Goal: Task Accomplishment & Management: Use online tool/utility

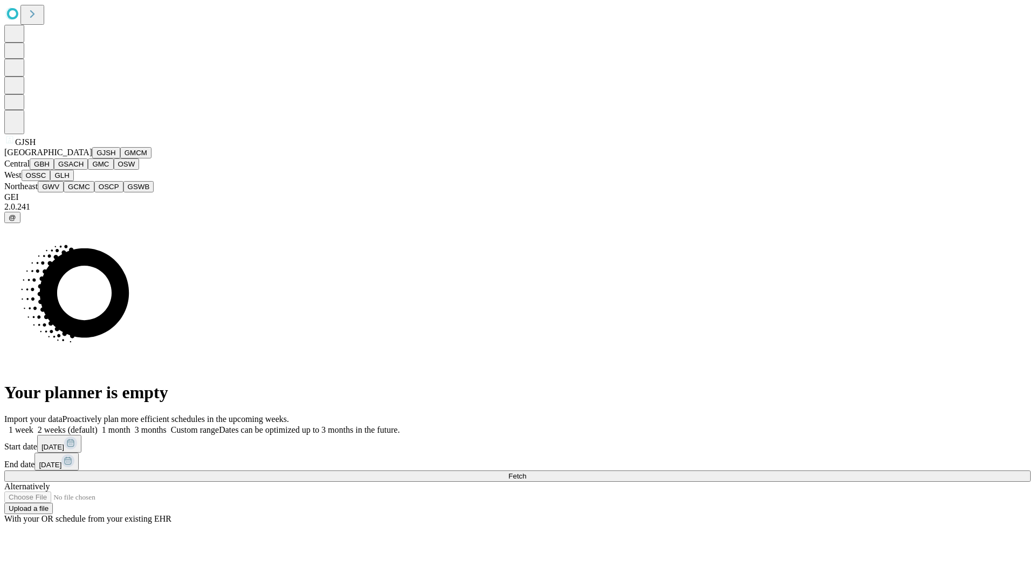
click at [92, 158] on button "GJSH" at bounding box center [106, 152] width 28 height 11
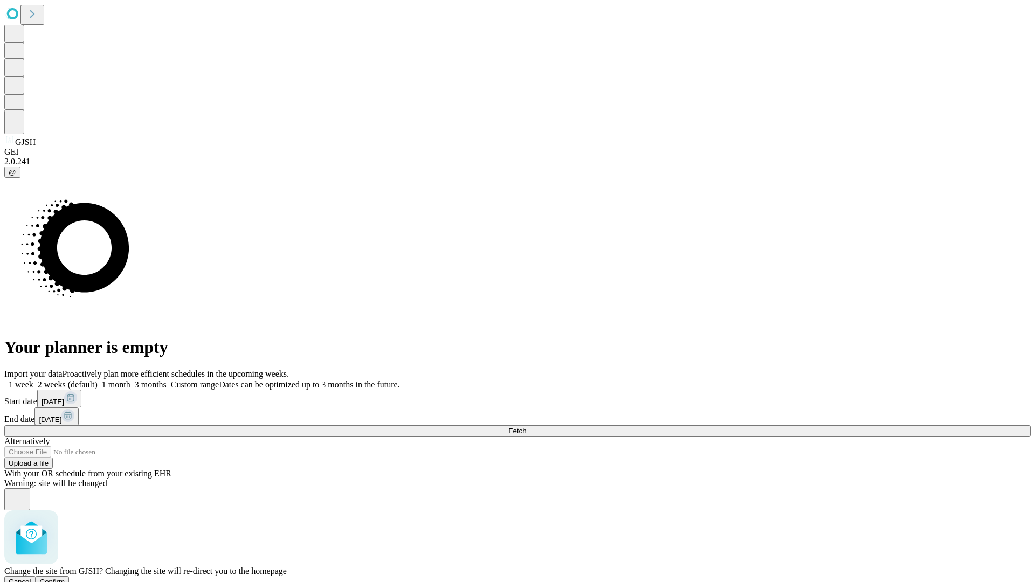
click at [65, 578] on span "Confirm" at bounding box center [52, 582] width 25 height 8
click at [130, 380] on label "1 month" at bounding box center [114, 384] width 33 height 9
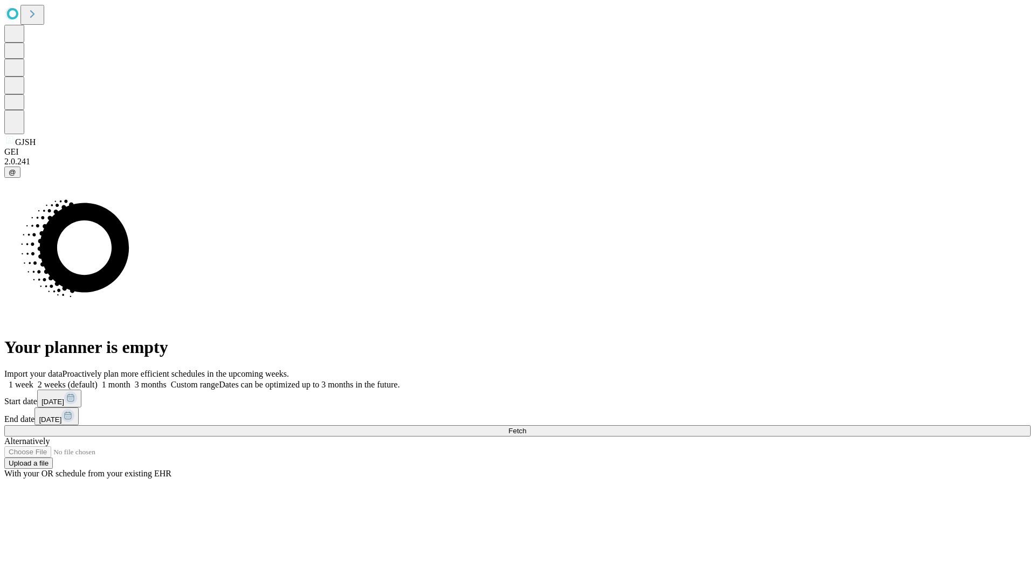
click at [526, 427] on span "Fetch" at bounding box center [517, 431] width 18 height 8
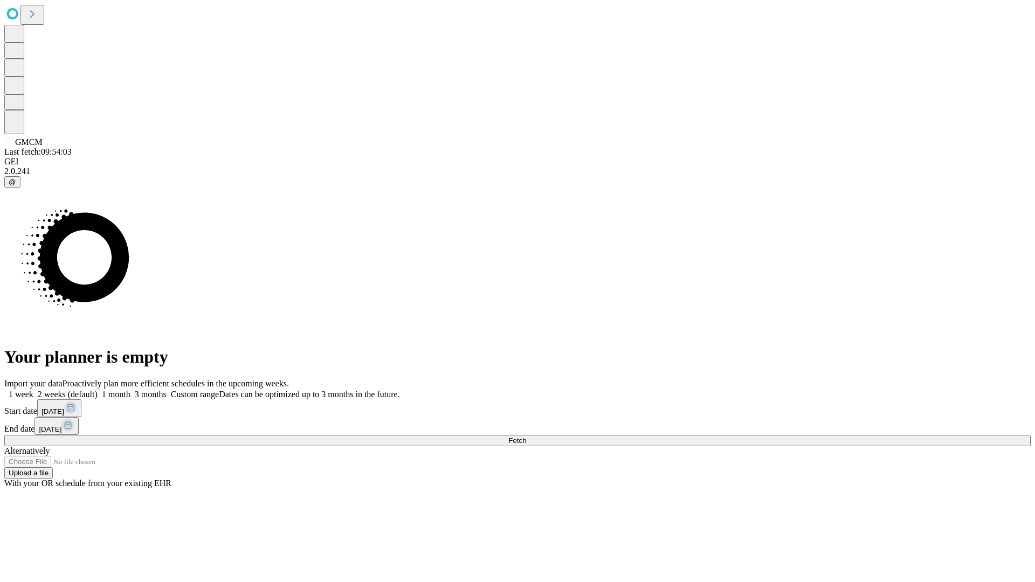
click at [526, 436] on span "Fetch" at bounding box center [517, 440] width 18 height 8
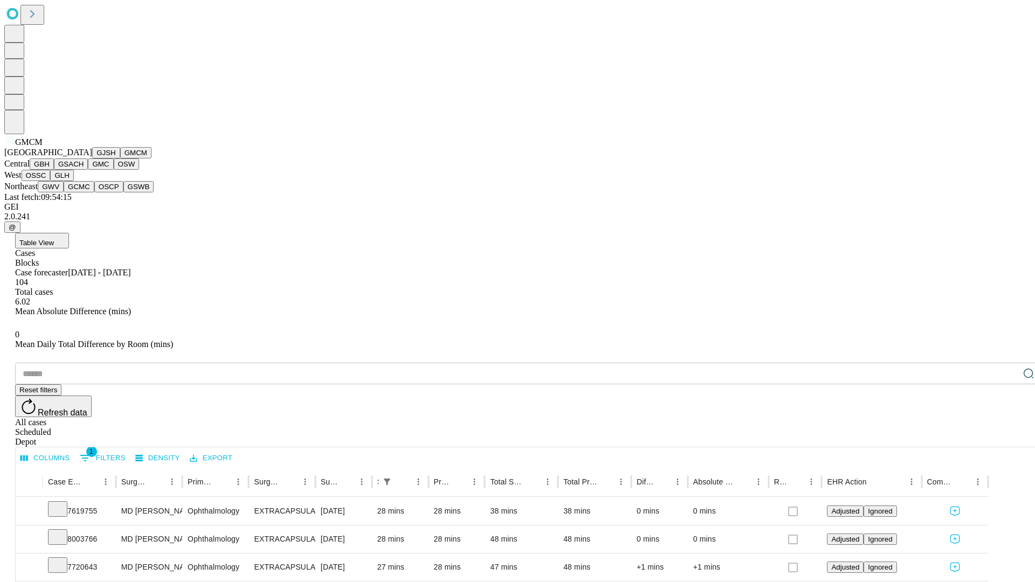
click at [54, 170] on button "GBH" at bounding box center [42, 163] width 24 height 11
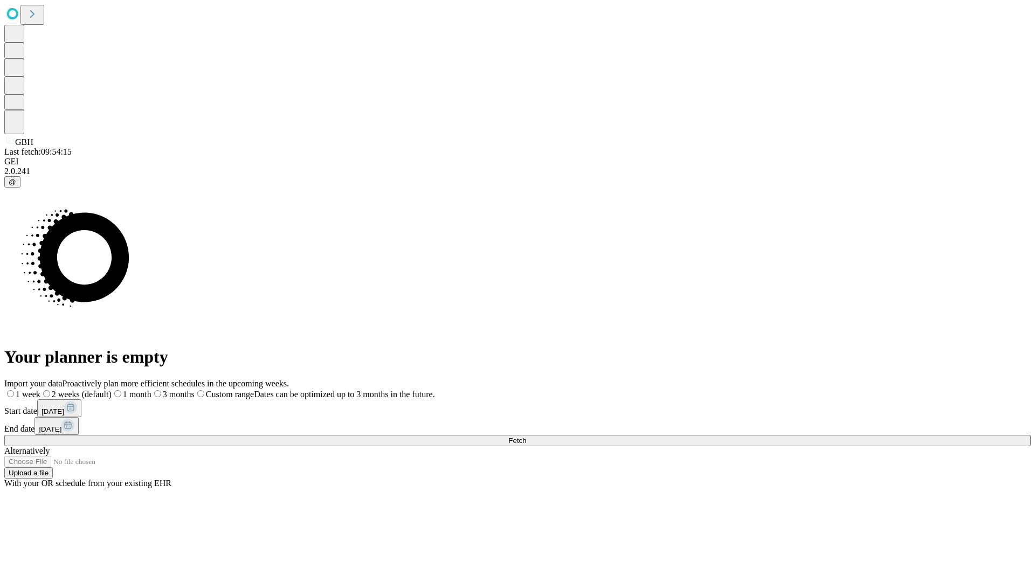
click at [151, 390] on label "1 month" at bounding box center [132, 394] width 40 height 9
click at [526, 436] on span "Fetch" at bounding box center [517, 440] width 18 height 8
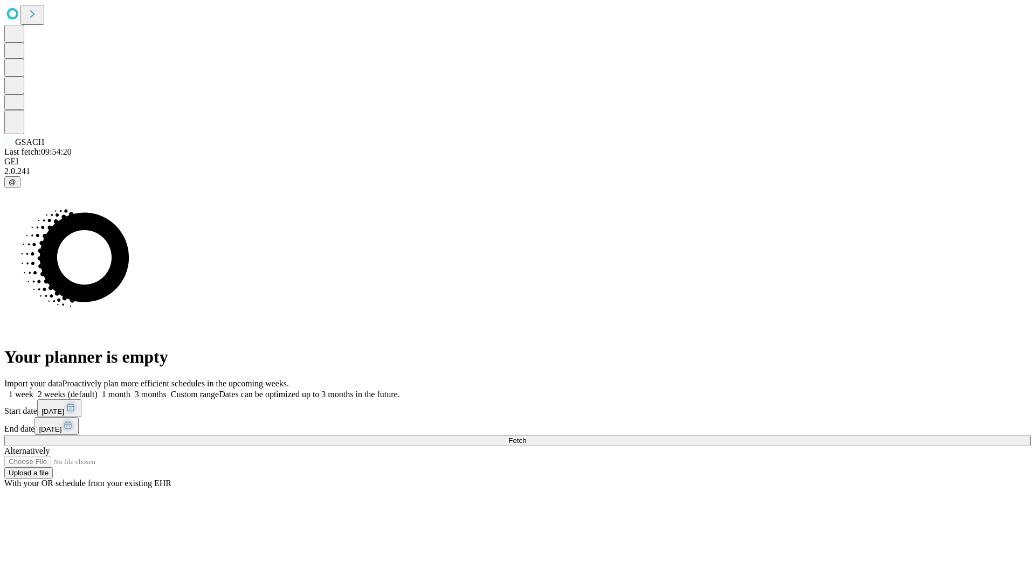
click at [130, 390] on label "1 month" at bounding box center [114, 394] width 33 height 9
click at [526, 436] on span "Fetch" at bounding box center [517, 440] width 18 height 8
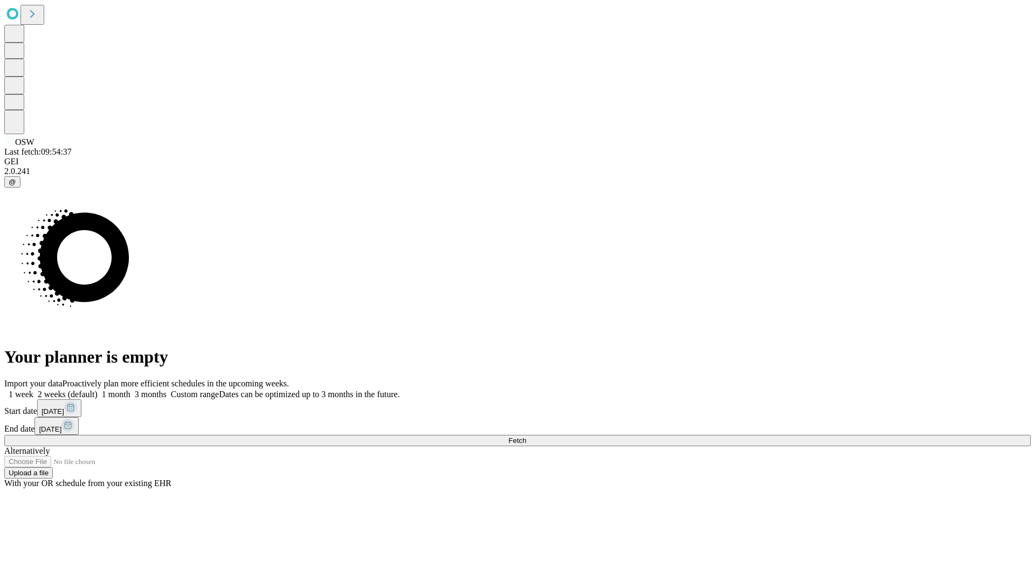
click at [130, 390] on label "1 month" at bounding box center [114, 394] width 33 height 9
click at [526, 436] on span "Fetch" at bounding box center [517, 440] width 18 height 8
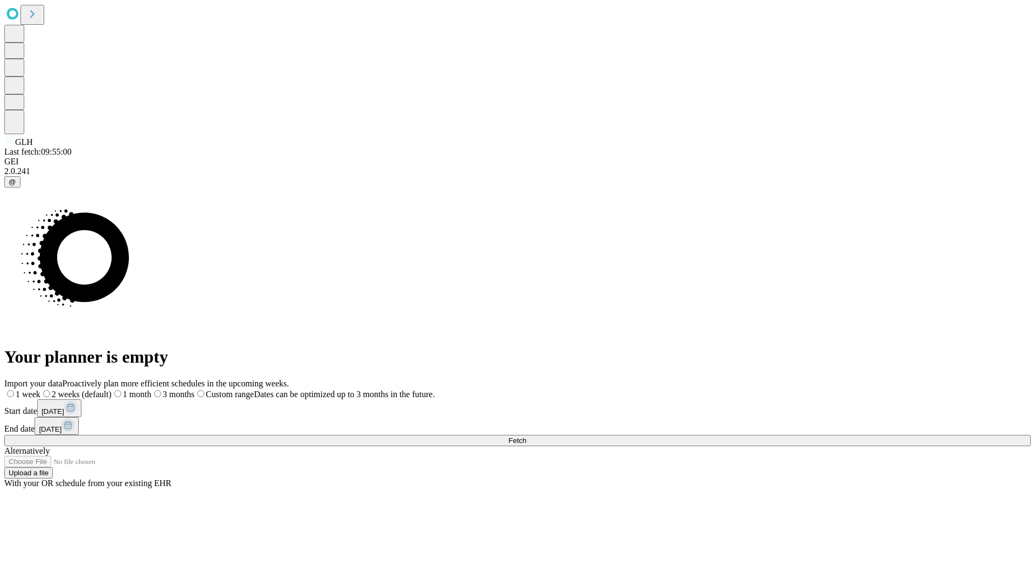
click at [151, 390] on label "1 month" at bounding box center [132, 394] width 40 height 9
click at [526, 436] on span "Fetch" at bounding box center [517, 440] width 18 height 8
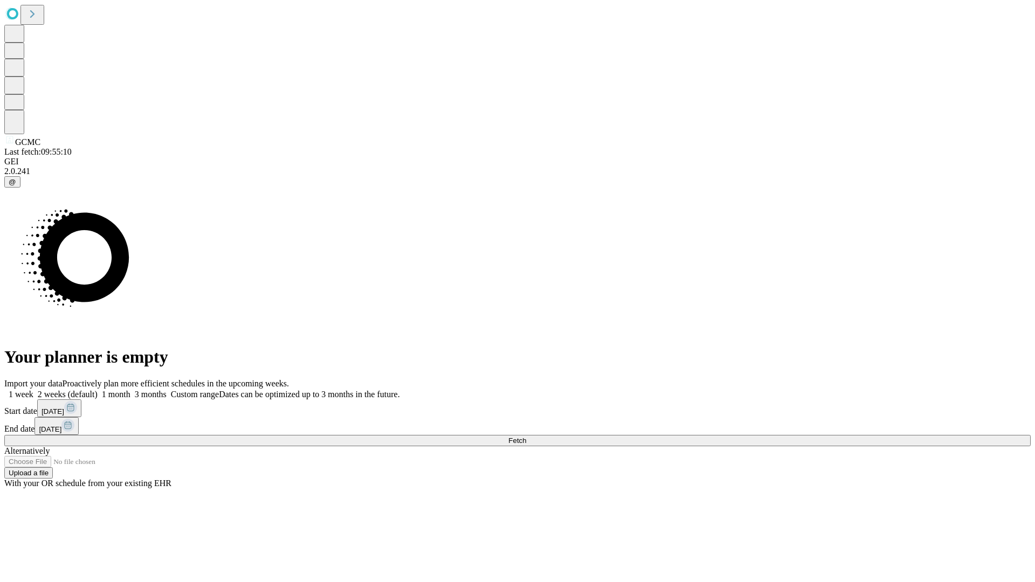
click at [130, 390] on label "1 month" at bounding box center [114, 394] width 33 height 9
click at [526, 436] on span "Fetch" at bounding box center [517, 440] width 18 height 8
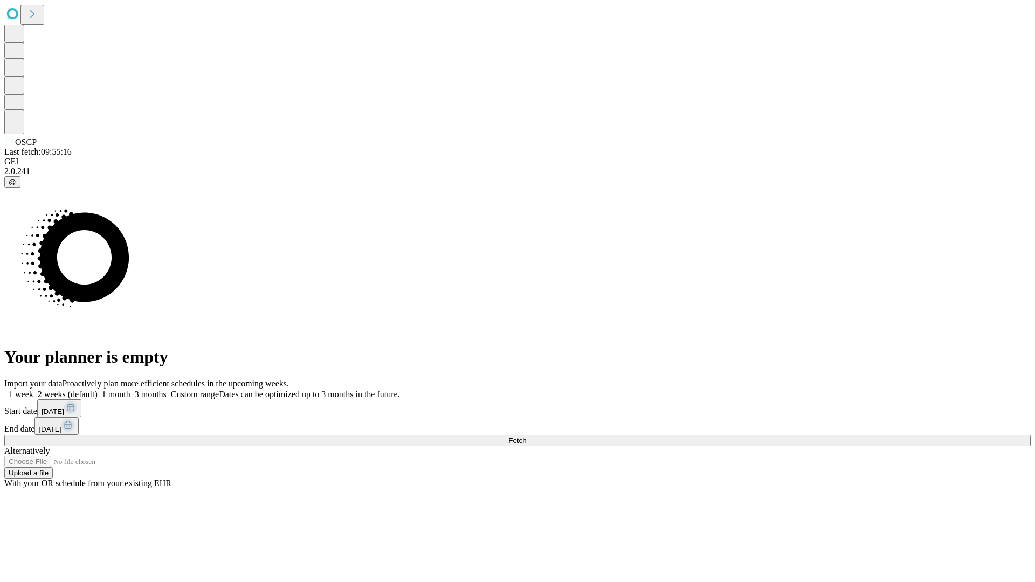
click at [130, 390] on label "1 month" at bounding box center [114, 394] width 33 height 9
click at [526, 436] on span "Fetch" at bounding box center [517, 440] width 18 height 8
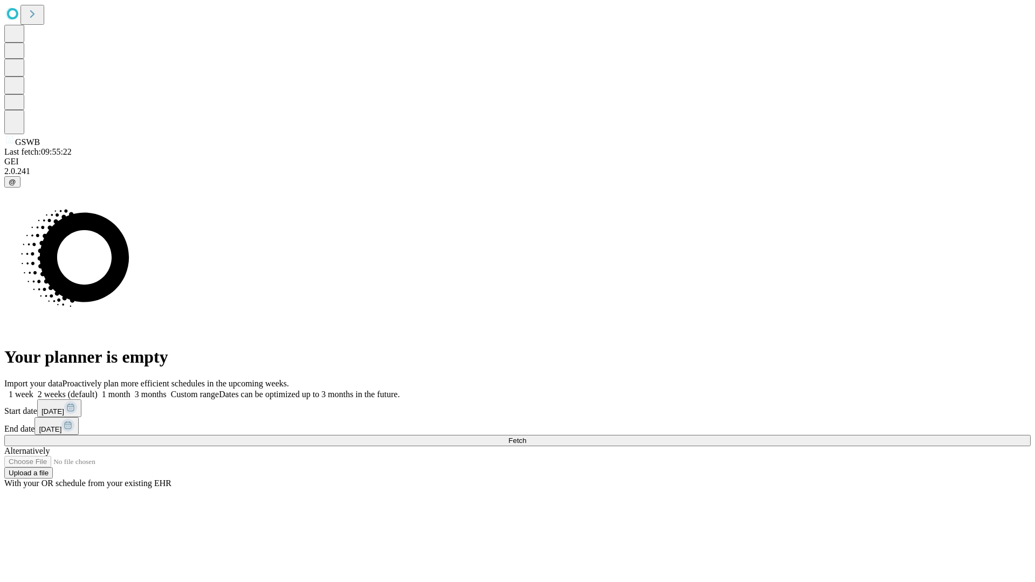
click at [130, 390] on label "1 month" at bounding box center [114, 394] width 33 height 9
click at [526, 436] on span "Fetch" at bounding box center [517, 440] width 18 height 8
